Goal: Transaction & Acquisition: Purchase product/service

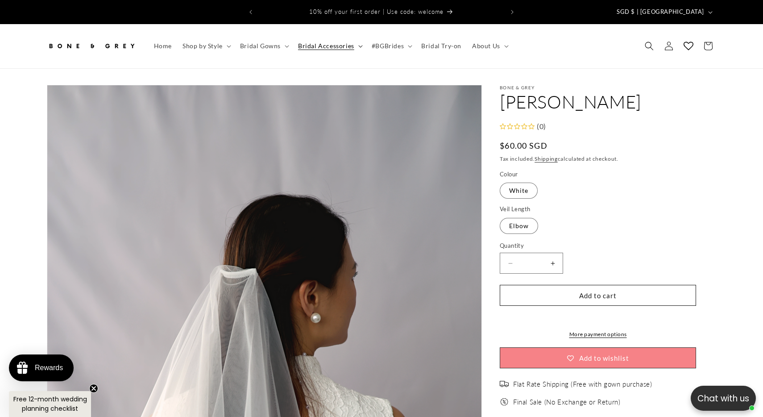
click at [309, 42] on span "Bridal Accessories" at bounding box center [326, 46] width 56 height 8
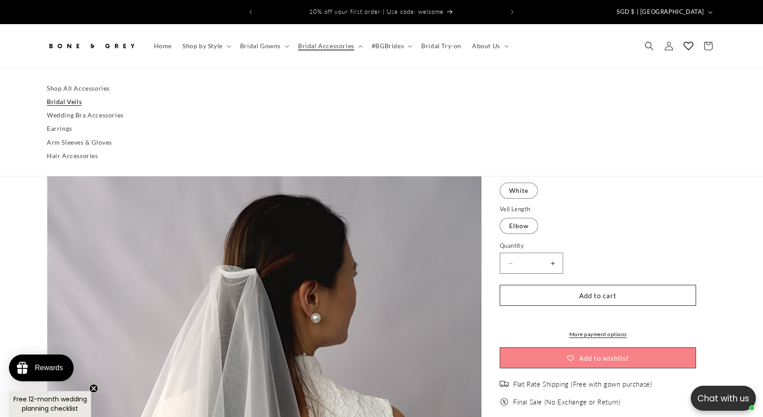
click at [74, 95] on link "Bridal Veils" at bounding box center [382, 101] width 670 height 13
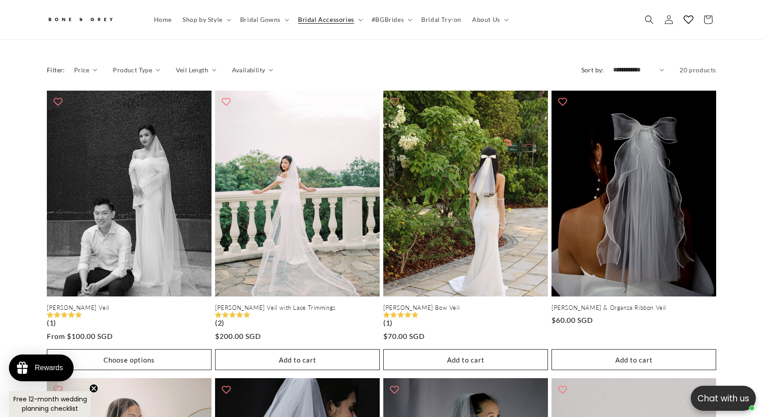
scroll to position [0, 491]
click at [192, 65] on span "Veil Length" at bounding box center [192, 69] width 33 height 9
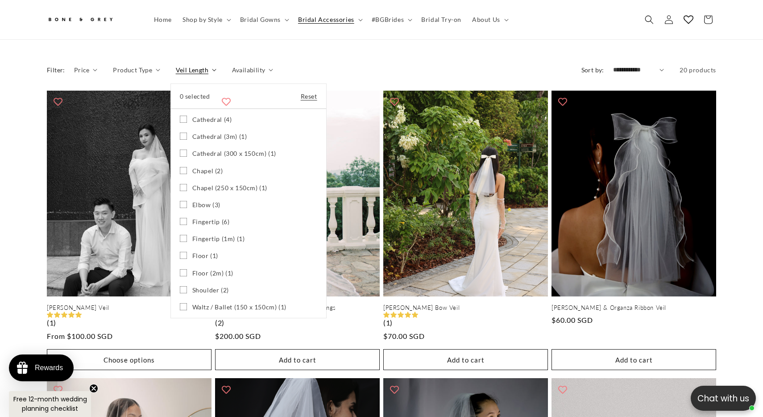
scroll to position [0, 0]
click at [180, 167] on icon at bounding box center [183, 170] width 7 height 7
click at [180, 184] on icon at bounding box center [183, 187] width 7 height 7
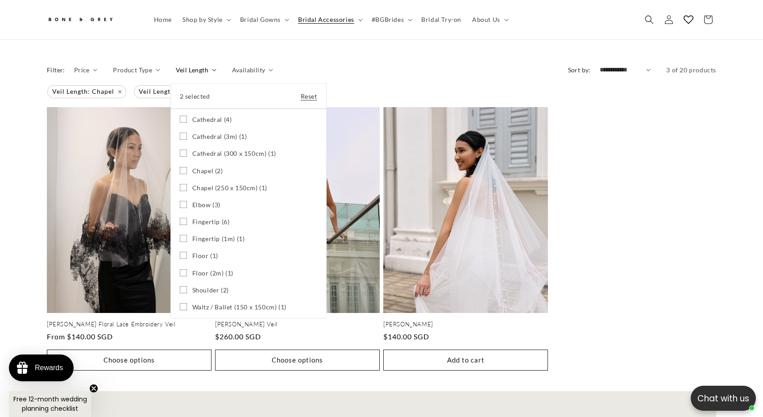
click at [183, 201] on icon at bounding box center [183, 204] width 7 height 7
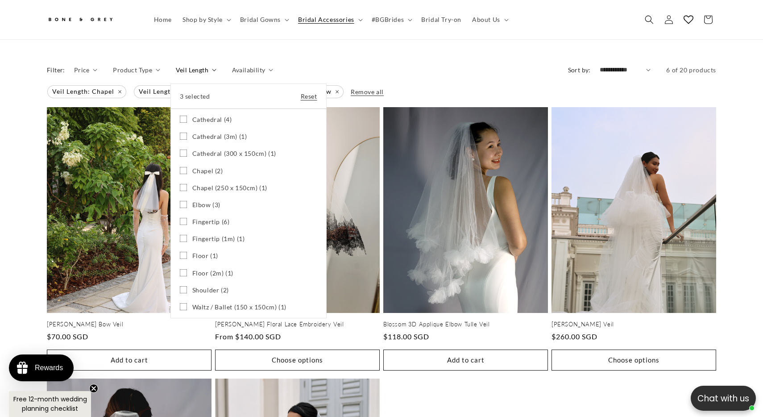
scroll to position [0, 246]
click at [184, 252] on icon at bounding box center [183, 255] width 7 height 7
click at [184, 269] on icon at bounding box center [183, 272] width 7 height 7
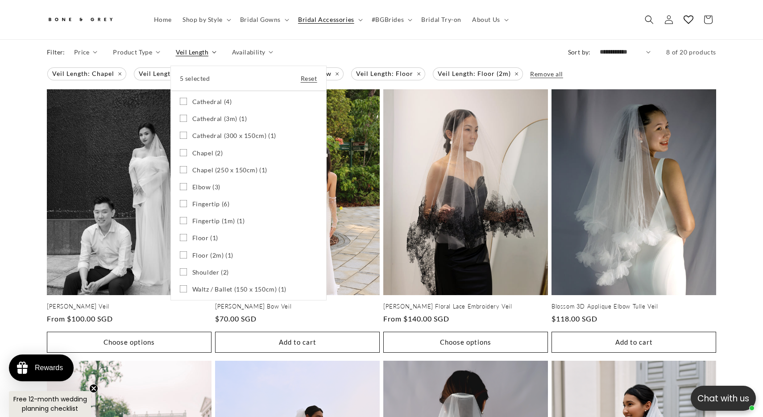
scroll to position [0, 491]
click at [176, 57] on summary "Veil Length" at bounding box center [196, 51] width 41 height 9
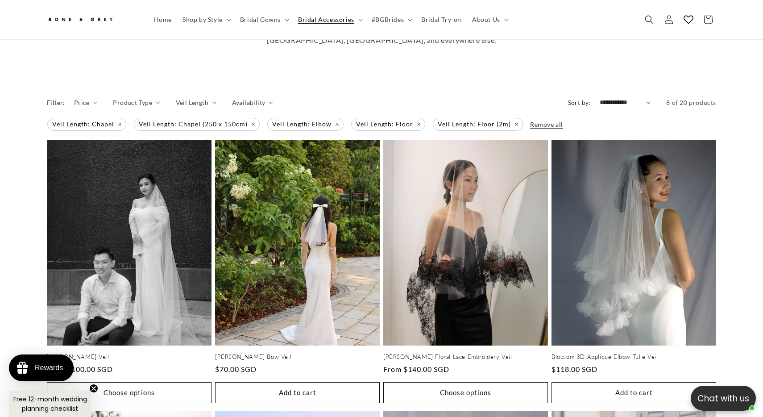
scroll to position [299, 0]
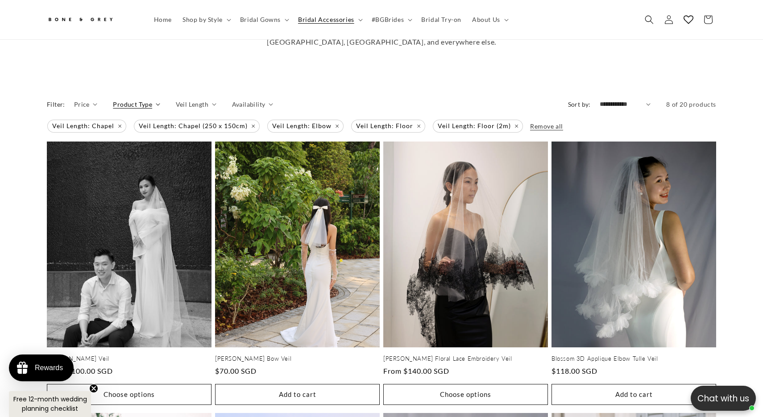
click at [152, 100] on summary "Product Type" at bounding box center [136, 104] width 47 height 9
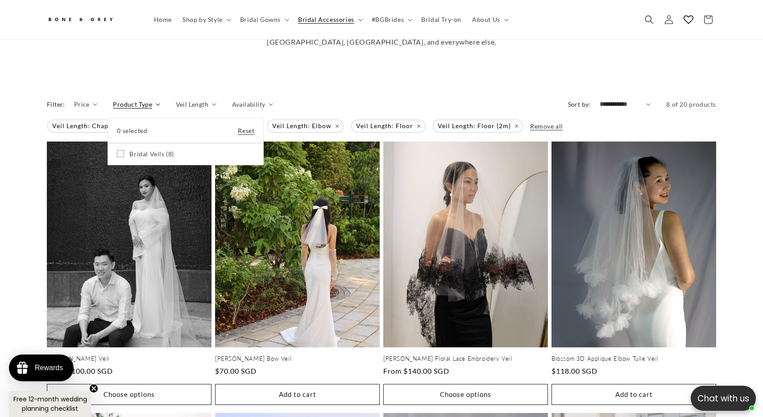
scroll to position [0, 0]
click at [113, 100] on summary "Product Type" at bounding box center [136, 104] width 47 height 9
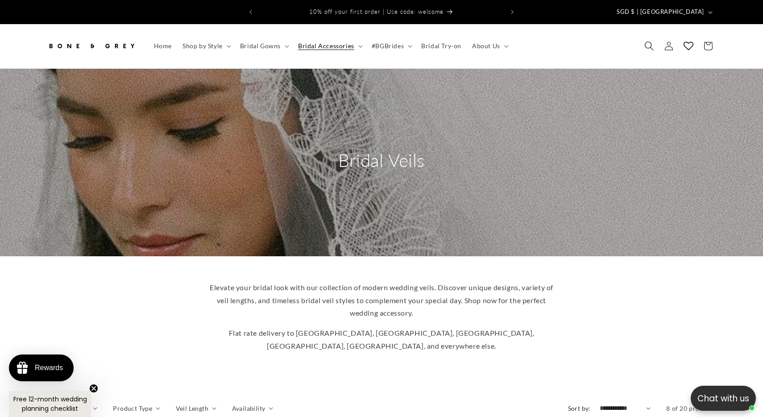
click at [648, 42] on icon "Search" at bounding box center [649, 46] width 9 height 9
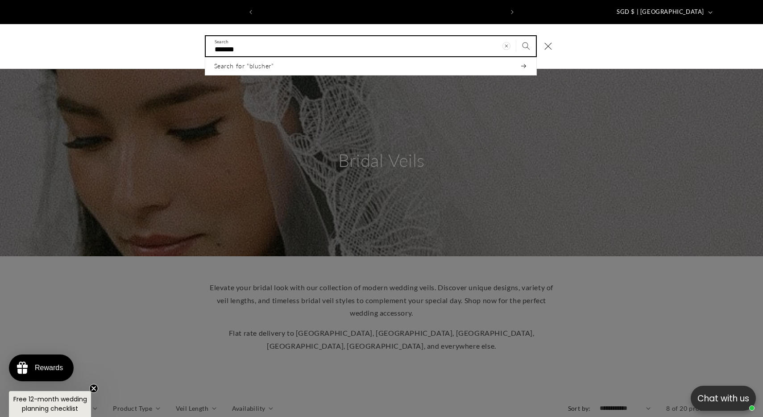
scroll to position [0, 246]
type input "*******"
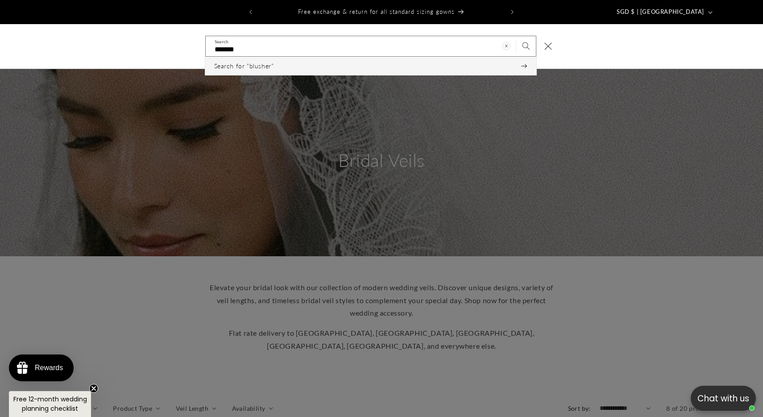
click at [467, 59] on button "Search for “blusher”" at bounding box center [370, 66] width 331 height 18
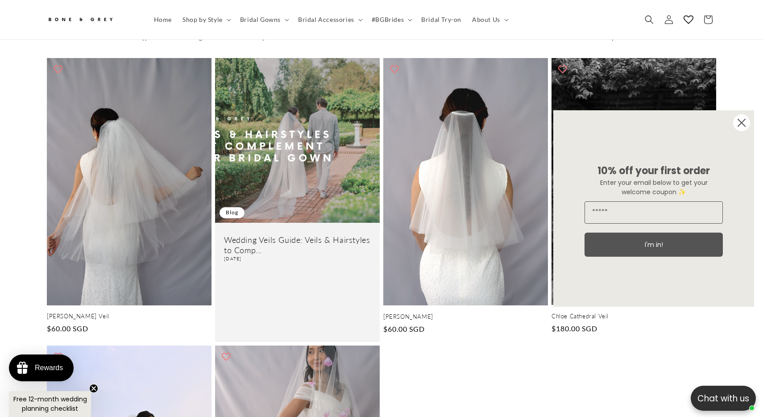
scroll to position [132, 0]
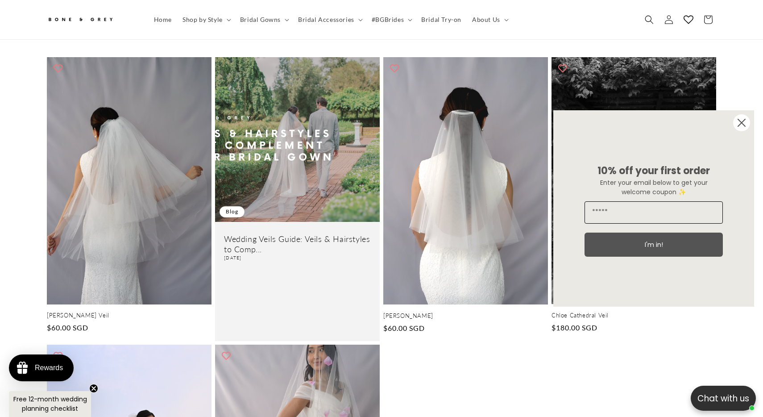
click at [671, 210] on input "Email" at bounding box center [654, 212] width 138 height 22
click at [747, 121] on circle "Close dialog" at bounding box center [742, 122] width 17 height 17
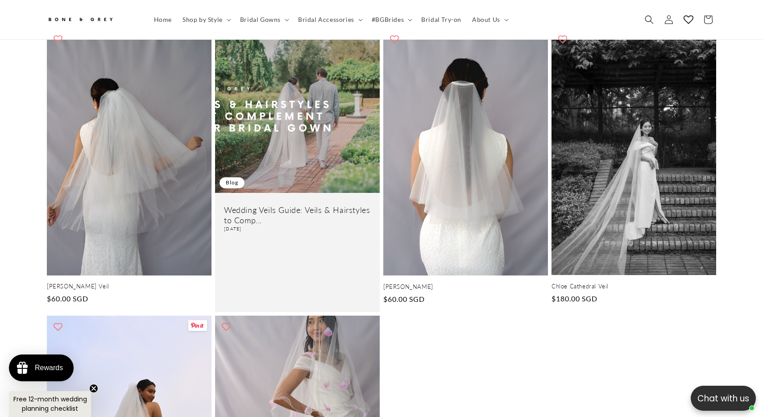
scroll to position [0, 0]
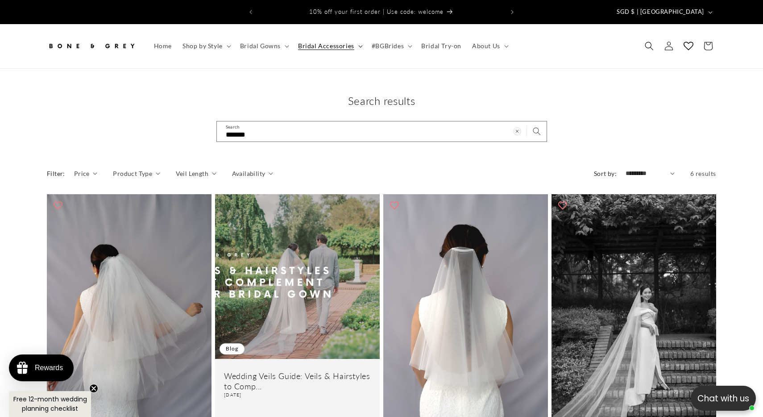
click at [317, 42] on span "Bridal Accessories" at bounding box center [326, 46] width 56 height 8
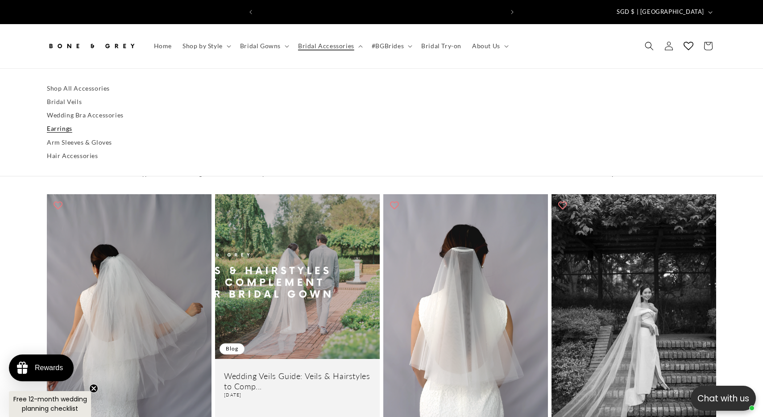
scroll to position [0, 246]
click at [64, 136] on link "Arm Sleeves & Gloves" at bounding box center [382, 142] width 670 height 13
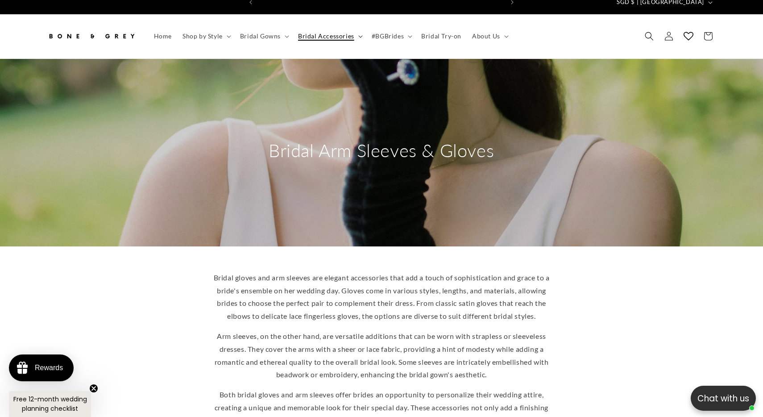
scroll to position [0, 491]
click at [318, 32] on span "Bridal Accessories" at bounding box center [326, 36] width 56 height 8
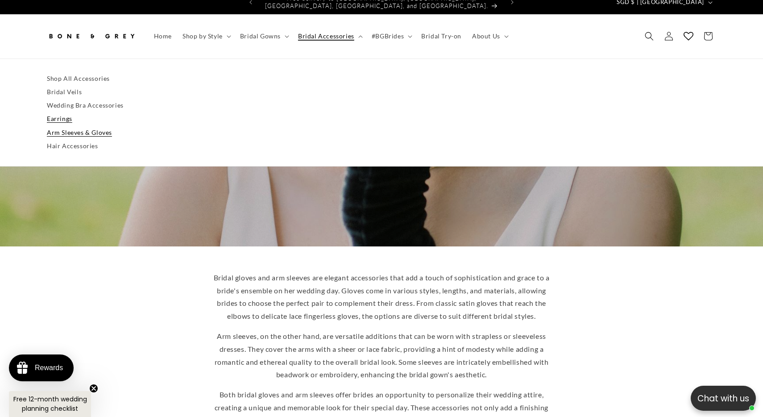
click at [56, 112] on link "Earrings" at bounding box center [382, 118] width 670 height 13
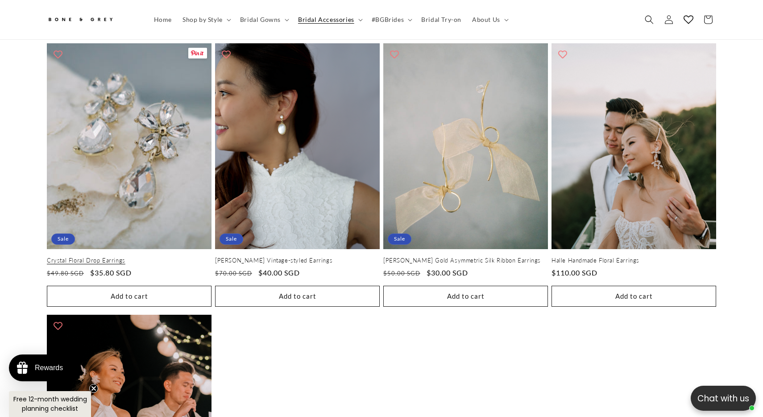
scroll to position [0, 246]
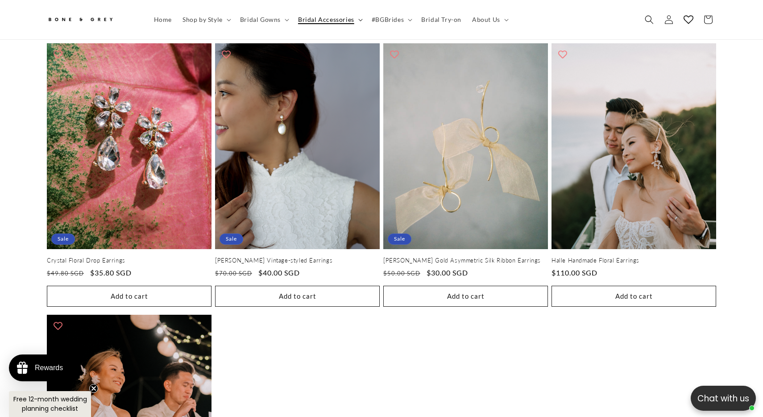
click at [356, 21] on summary "Bridal Accessories" at bounding box center [330, 19] width 74 height 19
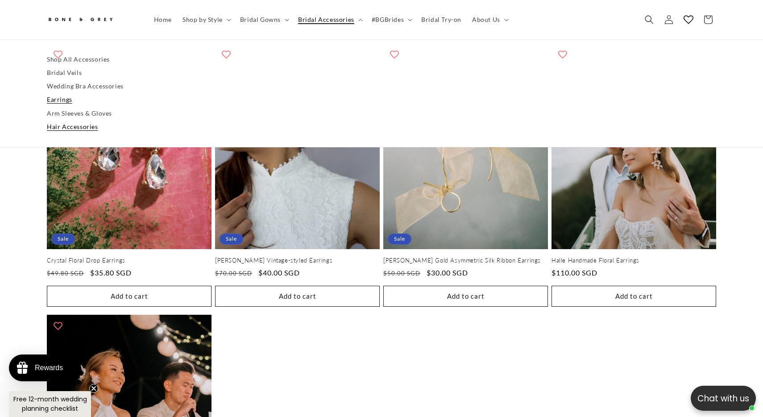
scroll to position [0, 491]
click at [76, 128] on link "Hair Accessories" at bounding box center [382, 126] width 670 height 13
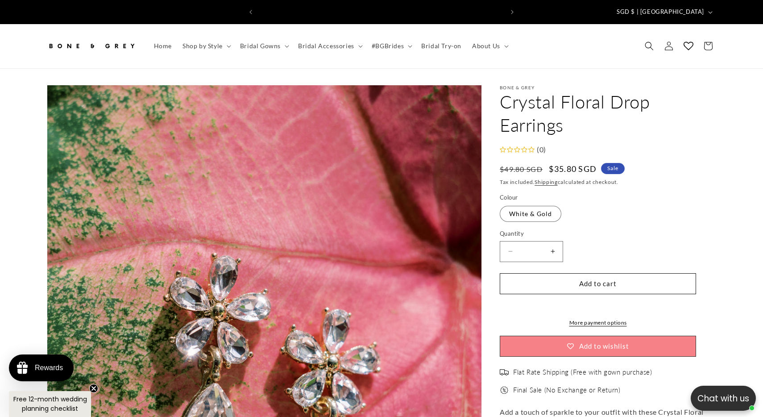
scroll to position [0, 491]
